Goal: Information Seeking & Learning: Learn about a topic

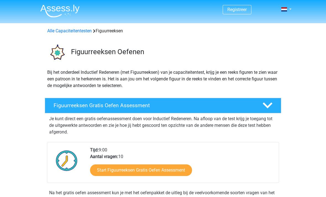
click at [168, 166] on link "Start Figuurreeksen Gratis Oefen Assessment" at bounding box center [141, 171] width 102 height 12
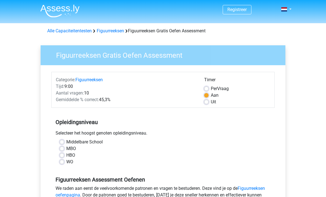
click at [66, 161] on label "WO" at bounding box center [69, 162] width 7 height 7
click at [64, 161] on input "WO" at bounding box center [62, 162] width 4 height 6
radio input "true"
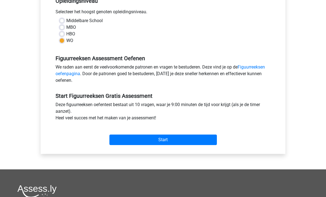
scroll to position [122, 0]
click at [210, 142] on input "Start" at bounding box center [164, 139] width 108 height 11
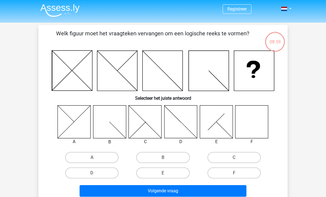
scroll to position [0, 0]
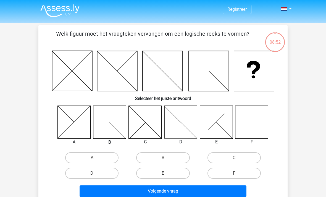
click at [260, 127] on icon at bounding box center [252, 122] width 33 height 33
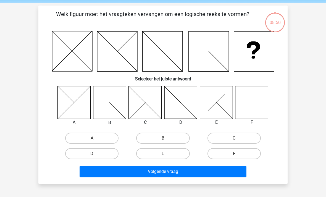
scroll to position [20, 0]
click at [253, 154] on label "F" at bounding box center [234, 153] width 53 height 11
click at [238, 154] on input "F" at bounding box center [236, 156] width 4 height 4
radio input "true"
click at [235, 172] on button "Volgende vraag" at bounding box center [163, 172] width 167 height 12
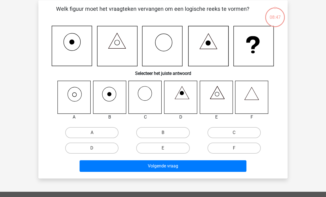
scroll to position [25, 0]
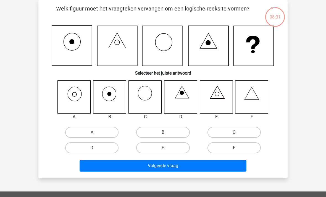
click at [79, 100] on icon at bounding box center [74, 96] width 33 height 33
click at [79, 94] on icon at bounding box center [74, 96] width 33 height 33
click at [97, 133] on label "A" at bounding box center [91, 132] width 53 height 11
click at [96, 133] on input "A" at bounding box center [94, 134] width 4 height 4
radio input "true"
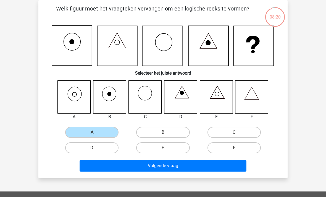
click at [232, 163] on button "Volgende vraag" at bounding box center [163, 166] width 167 height 12
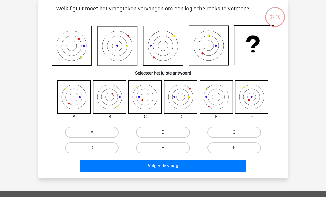
click at [253, 94] on icon at bounding box center [252, 96] width 33 height 33
click at [241, 147] on label "F" at bounding box center [234, 147] width 53 height 11
click at [238, 148] on input "F" at bounding box center [236, 150] width 4 height 4
radio input "true"
click at [207, 168] on button "Volgende vraag" at bounding box center [163, 166] width 167 height 12
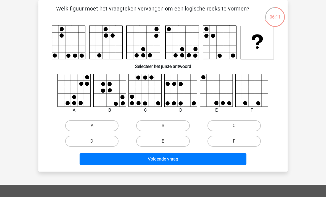
click at [72, 125] on label "A" at bounding box center [91, 125] width 53 height 11
click at [92, 126] on input "A" at bounding box center [94, 128] width 4 height 4
radio input "true"
click at [92, 161] on button "Volgende vraag" at bounding box center [163, 160] width 167 height 12
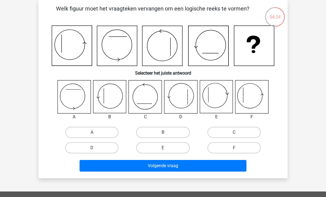
click at [224, 136] on label "C" at bounding box center [234, 132] width 53 height 11
click at [234, 136] on input "C" at bounding box center [236, 134] width 4 height 4
radio input "true"
click at [166, 167] on button "Volgende vraag" at bounding box center [163, 166] width 167 height 12
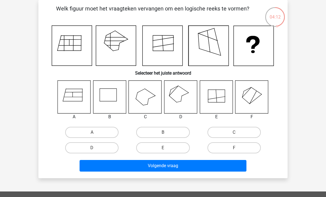
click at [208, 100] on icon at bounding box center [216, 96] width 17 height 13
click at [222, 102] on icon at bounding box center [216, 96] width 33 height 33
click at [160, 153] on label "E" at bounding box center [162, 147] width 53 height 11
click at [163, 152] on input "E" at bounding box center [165, 150] width 4 height 4
radio input "true"
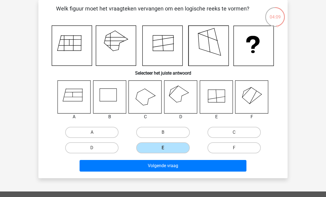
click at [183, 164] on button "Volgende vraag" at bounding box center [163, 166] width 167 height 12
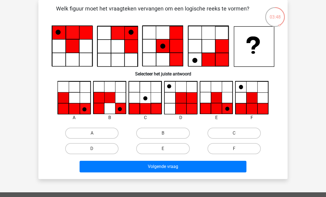
click at [241, 153] on label "F" at bounding box center [234, 148] width 53 height 11
click at [238, 152] on input "F" at bounding box center [236, 151] width 4 height 4
radio input "true"
click at [247, 151] on label "F" at bounding box center [234, 148] width 53 height 11
click at [238, 151] on input "F" at bounding box center [236, 151] width 4 height 4
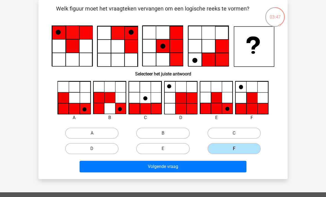
click at [232, 167] on button "Volgende vraag" at bounding box center [163, 167] width 167 height 12
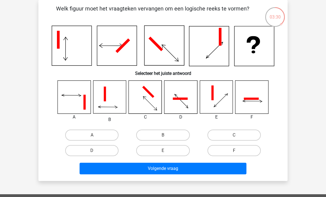
click at [178, 138] on label "B" at bounding box center [162, 135] width 53 height 11
click at [167, 138] on input "B" at bounding box center [165, 137] width 4 height 4
radio input "true"
click at [207, 166] on button "Volgende vraag" at bounding box center [163, 169] width 167 height 12
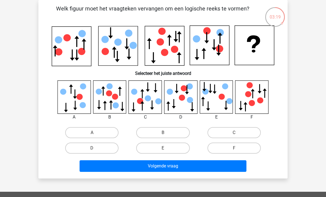
click at [176, 132] on label "B" at bounding box center [162, 132] width 53 height 11
click at [167, 133] on input "B" at bounding box center [165, 135] width 4 height 4
radio input "true"
click at [185, 163] on button "Volgende vraag" at bounding box center [163, 166] width 167 height 12
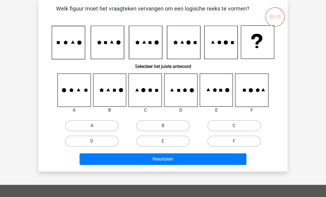
click at [249, 125] on label "C" at bounding box center [234, 125] width 53 height 11
click at [238, 126] on input "C" at bounding box center [236, 128] width 4 height 4
radio input "true"
click at [229, 159] on button "Resultaten" at bounding box center [163, 160] width 167 height 12
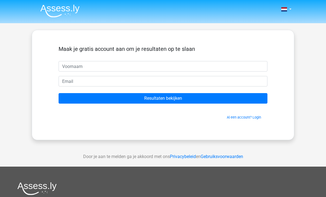
scroll to position [0, 0]
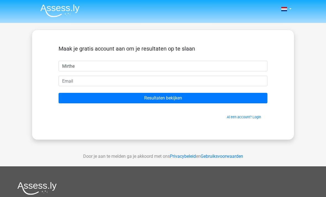
type input "Mirthe"
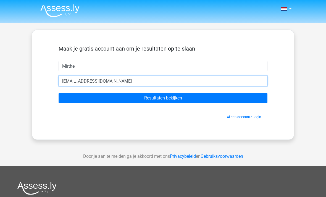
type input "[EMAIL_ADDRESS][DOMAIN_NAME]"
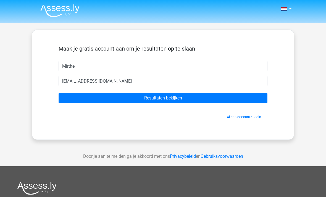
click at [93, 103] on input "Resultaten bekijken" at bounding box center [163, 98] width 209 height 11
click at [100, 98] on input "Resultaten bekijken" at bounding box center [163, 98] width 209 height 11
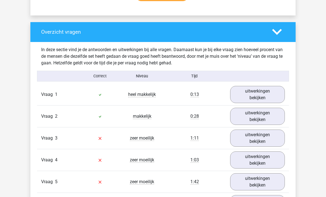
scroll to position [391, 0]
click at [277, 92] on link "uitwerkingen bekijken" at bounding box center [257, 94] width 55 height 17
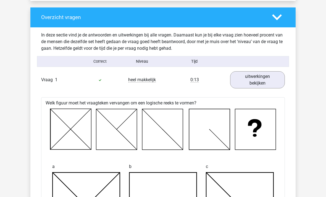
scroll to position [404, 0]
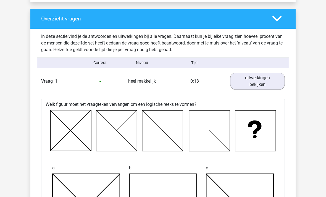
click at [275, 19] on icon at bounding box center [277, 19] width 10 height 10
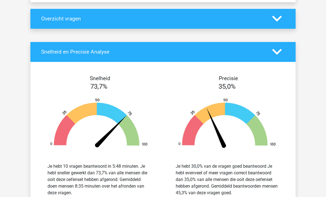
click at [277, 20] on polygon at bounding box center [277, 19] width 10 height 6
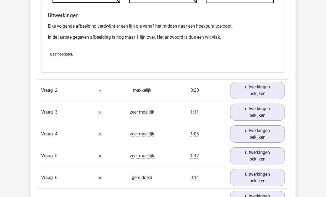
scroll to position [731, 0]
click at [278, 93] on link "uitwerkingen bekijken" at bounding box center [257, 90] width 55 height 17
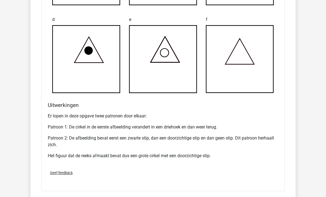
scroll to position [980, 0]
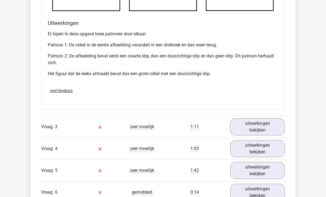
click at [275, 126] on link "uitwerkingen bekijken" at bounding box center [257, 127] width 55 height 17
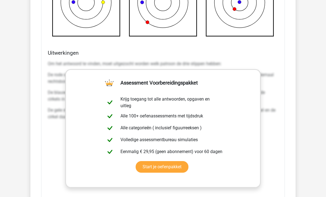
scroll to position [1407, 0]
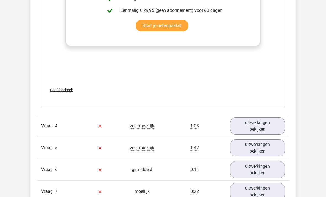
click at [276, 128] on link "uitwerkingen bekijken" at bounding box center [257, 126] width 55 height 17
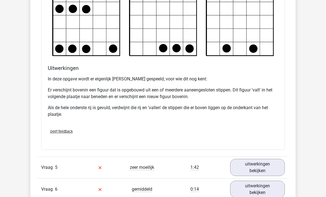
scroll to position [1874, 0]
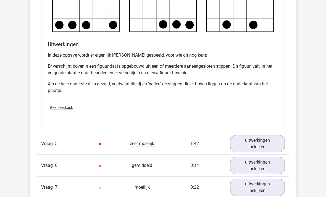
click at [272, 140] on link "uitwerkingen bekijken" at bounding box center [257, 143] width 55 height 17
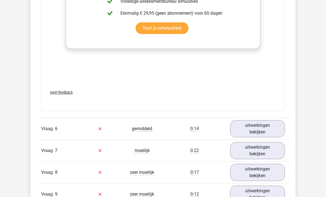
click at [273, 127] on link "uitwerkingen bekijken" at bounding box center [257, 128] width 55 height 17
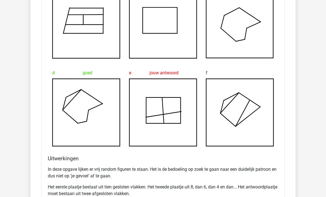
scroll to position [2621, 0]
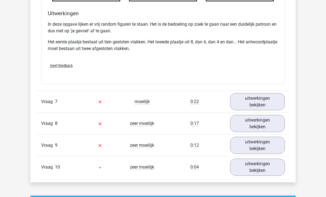
click at [281, 100] on link "uitwerkingen bekijken" at bounding box center [257, 101] width 55 height 17
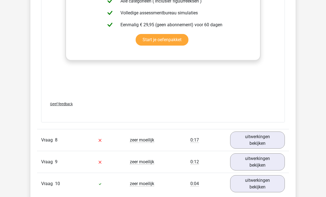
click at [280, 137] on link "uitwerkingen bekijken" at bounding box center [257, 140] width 55 height 17
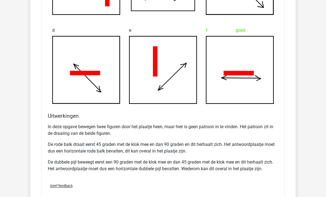
scroll to position [3496, 0]
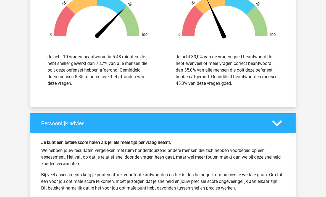
scroll to position [3810, 0]
